Goal: Task Accomplishment & Management: Manage account settings

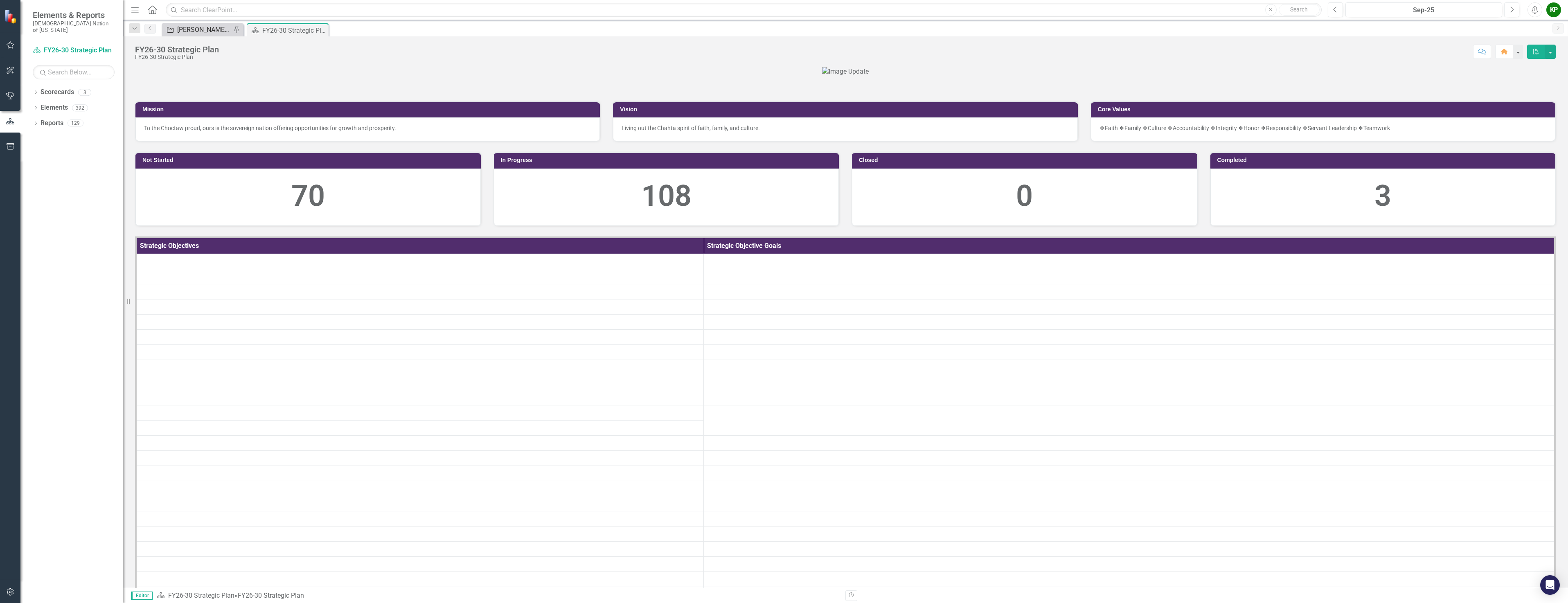
click at [191, 27] on div "[PERSON_NAME] SO's" at bounding box center [204, 29] width 54 height 10
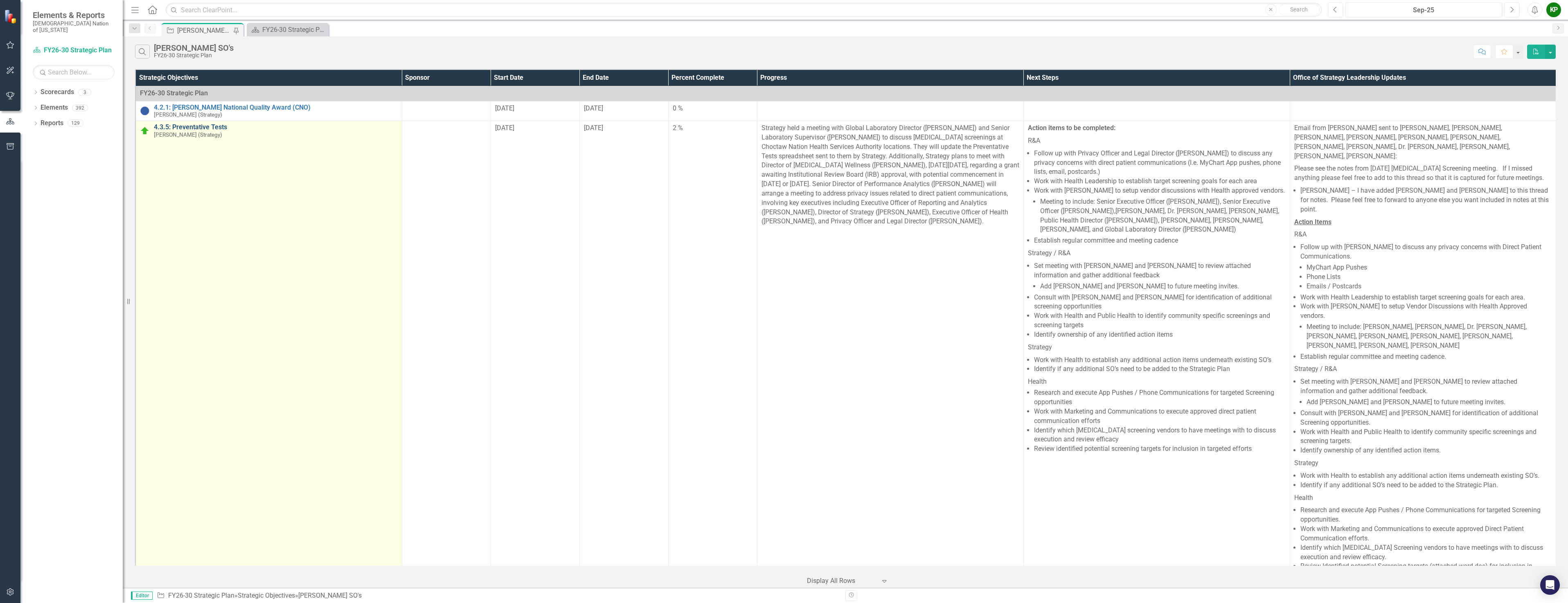
click at [220, 127] on link "4.3.5: Preventative Tests" at bounding box center [276, 127] width 244 height 7
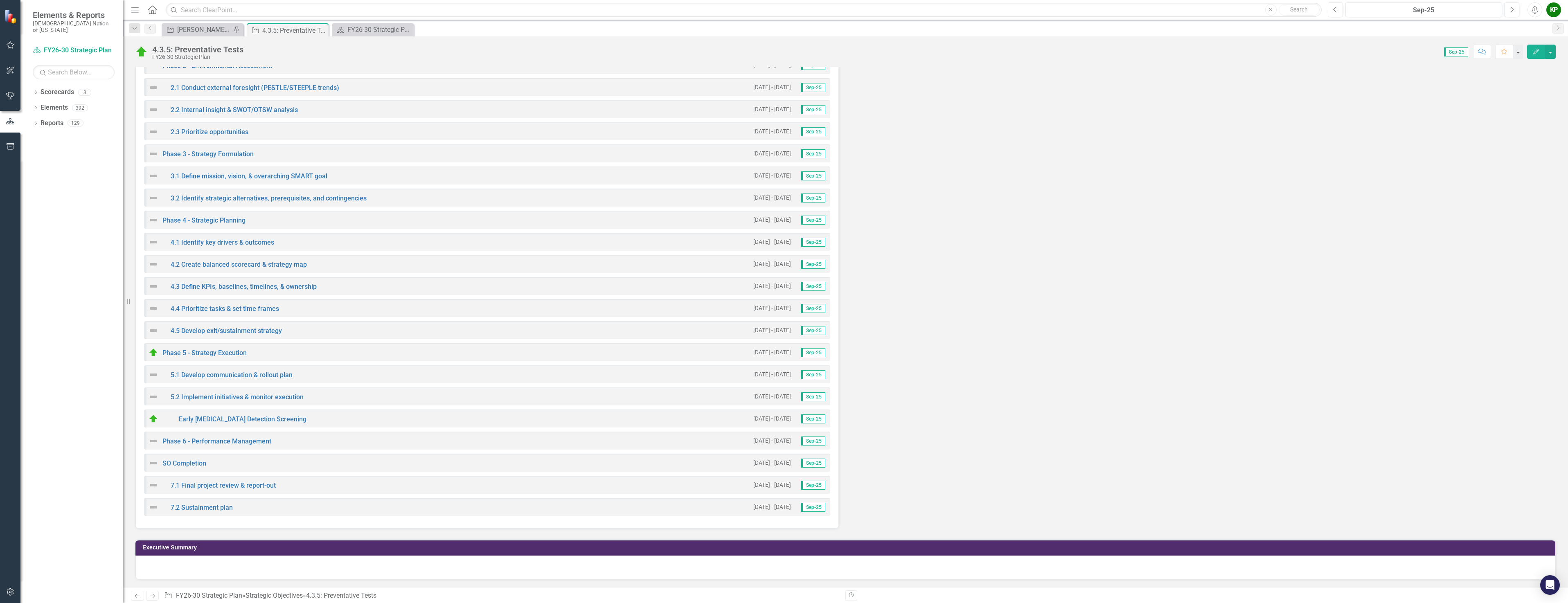
scroll to position [2512, 0]
click at [152, 354] on img at bounding box center [153, 352] width 10 height 10
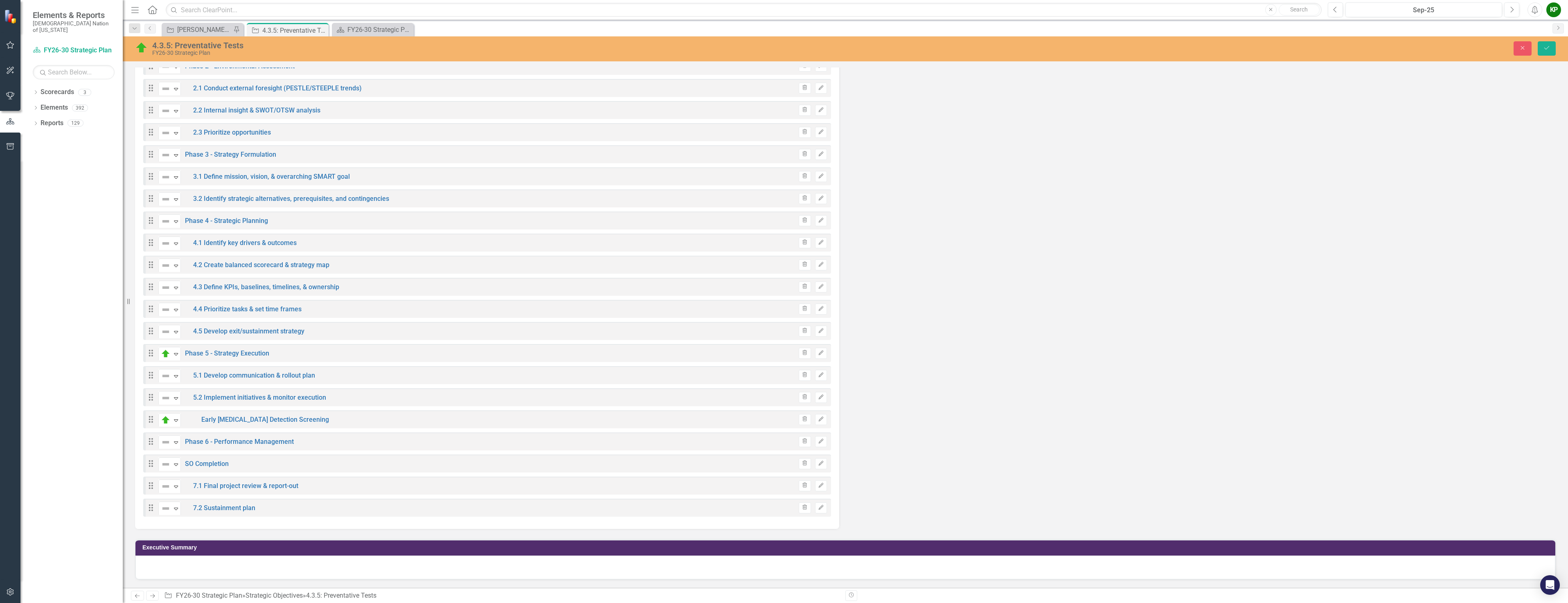
scroll to position [2352, 0]
click at [178, 357] on icon "Expand" at bounding box center [175, 354] width 8 height 7
click at [204, 436] on div "Not Defined" at bounding box center [197, 434] width 34 height 9
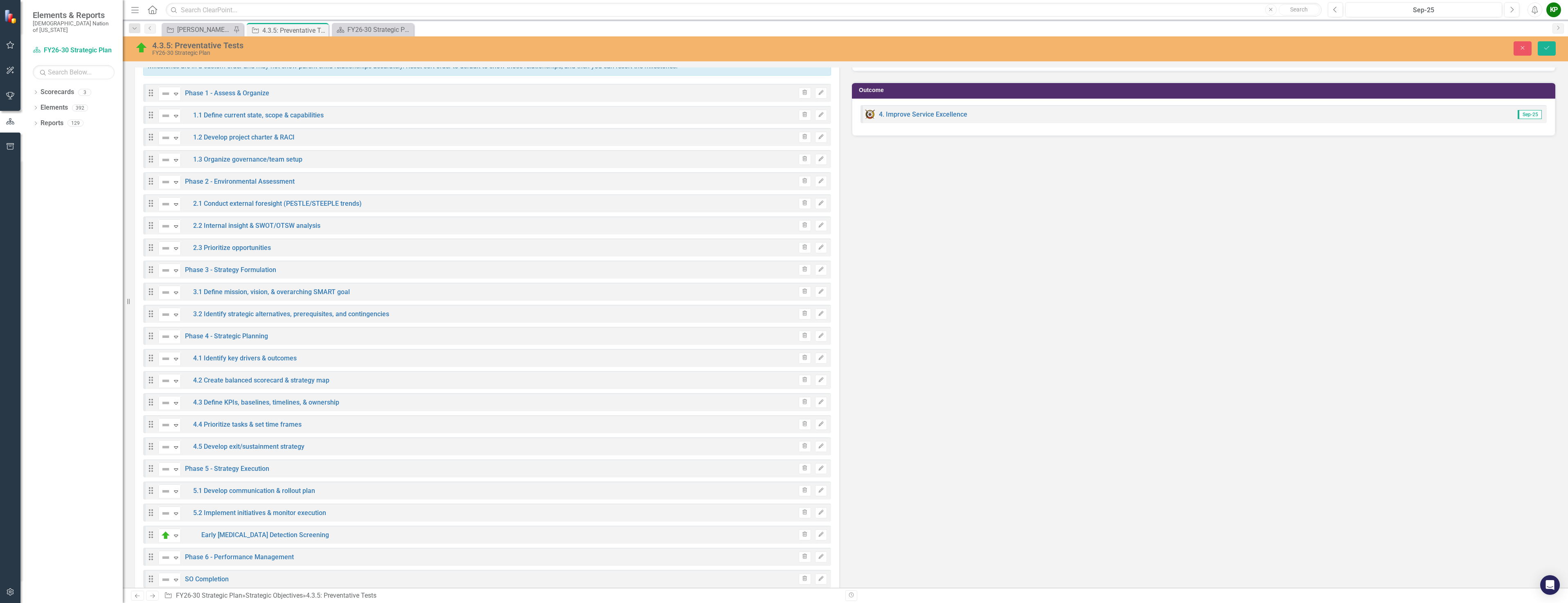
scroll to position [1723, 0]
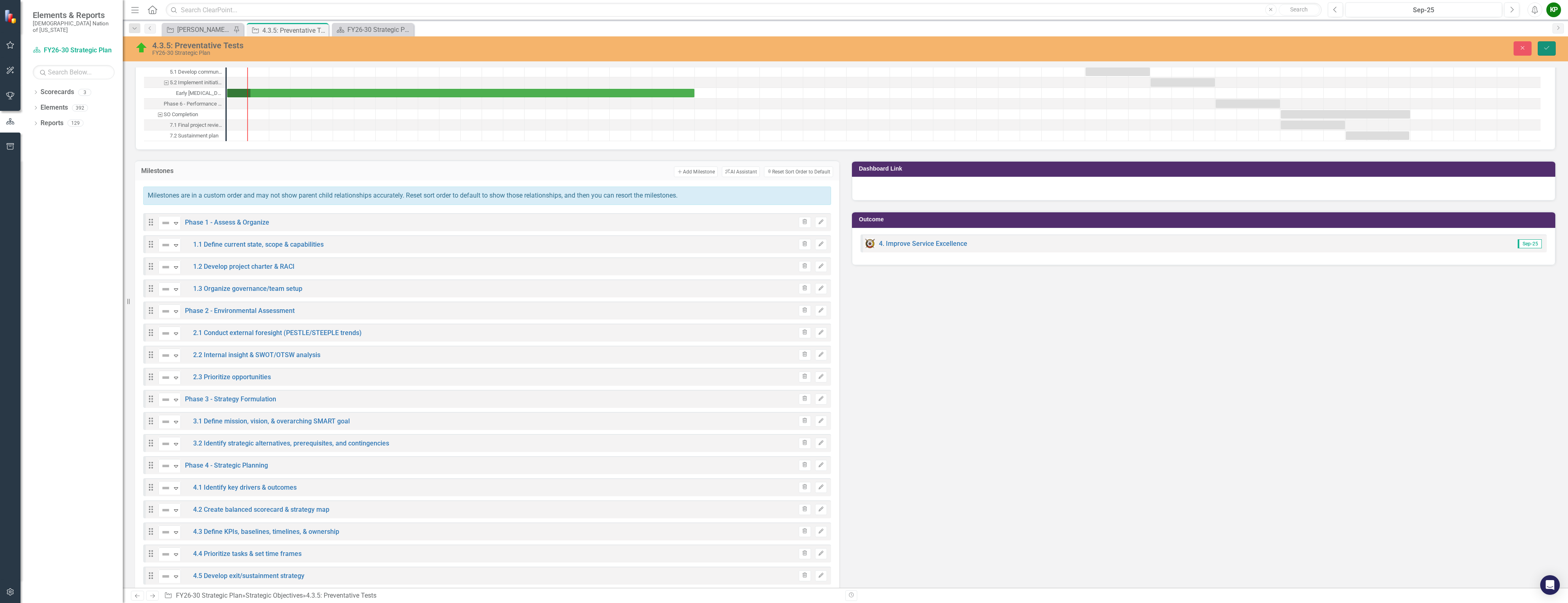
click at [1545, 48] on icon "submit" at bounding box center [1547, 47] width 5 height 3
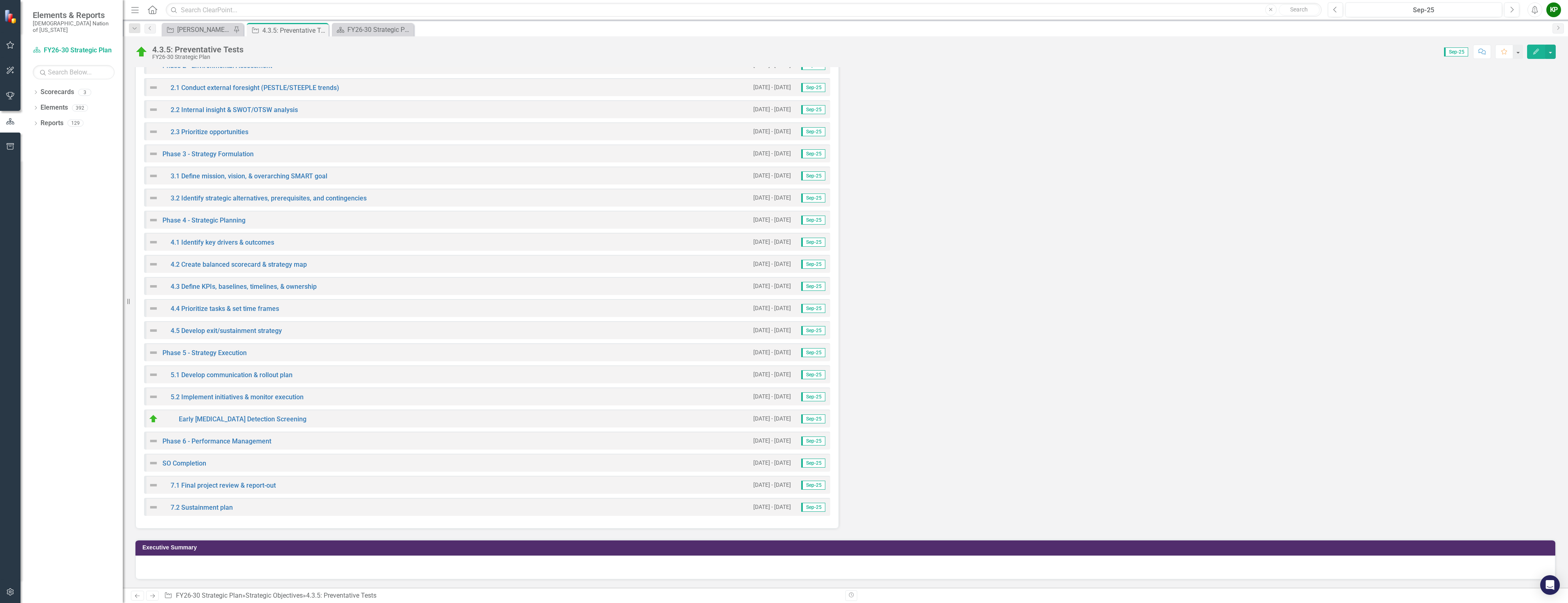
scroll to position [2413, 0]
